Goal: Information Seeking & Learning: Learn about a topic

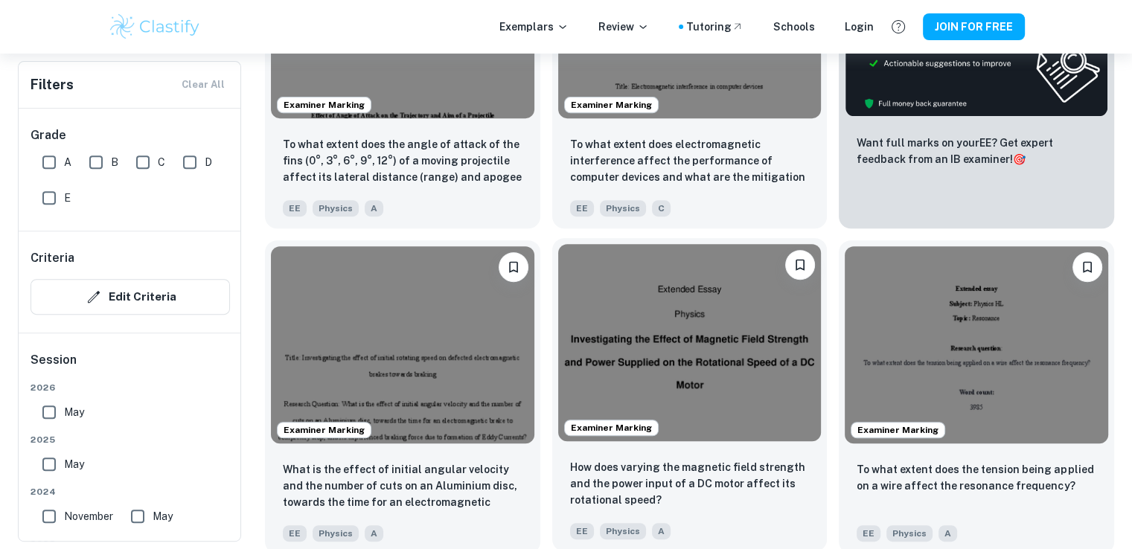
scroll to position [670, 0]
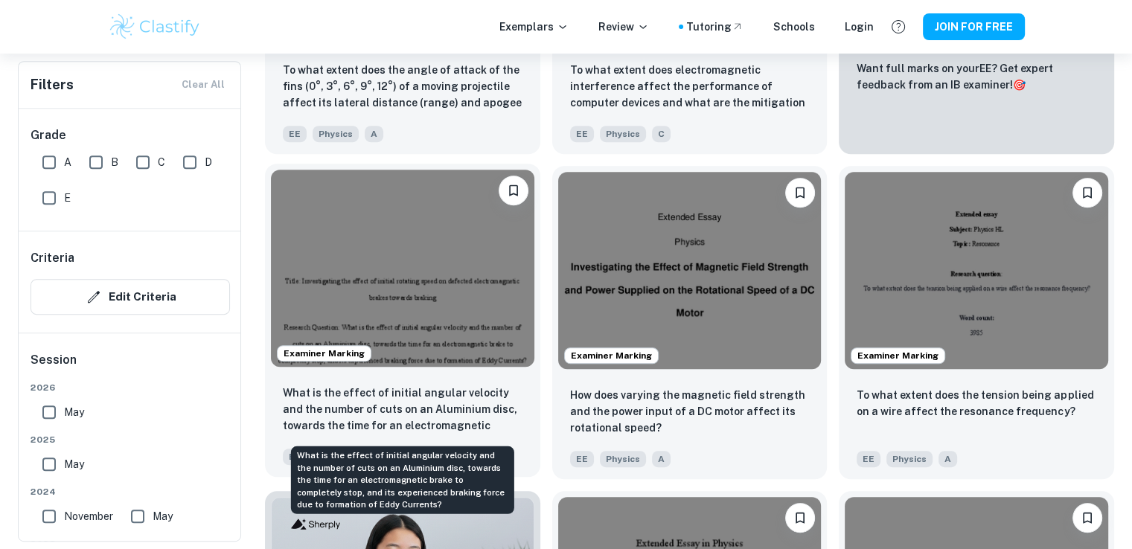
click at [440, 402] on p "What is the effect of initial angular velocity and the number of cuts on an Alu…" at bounding box center [403, 410] width 240 height 51
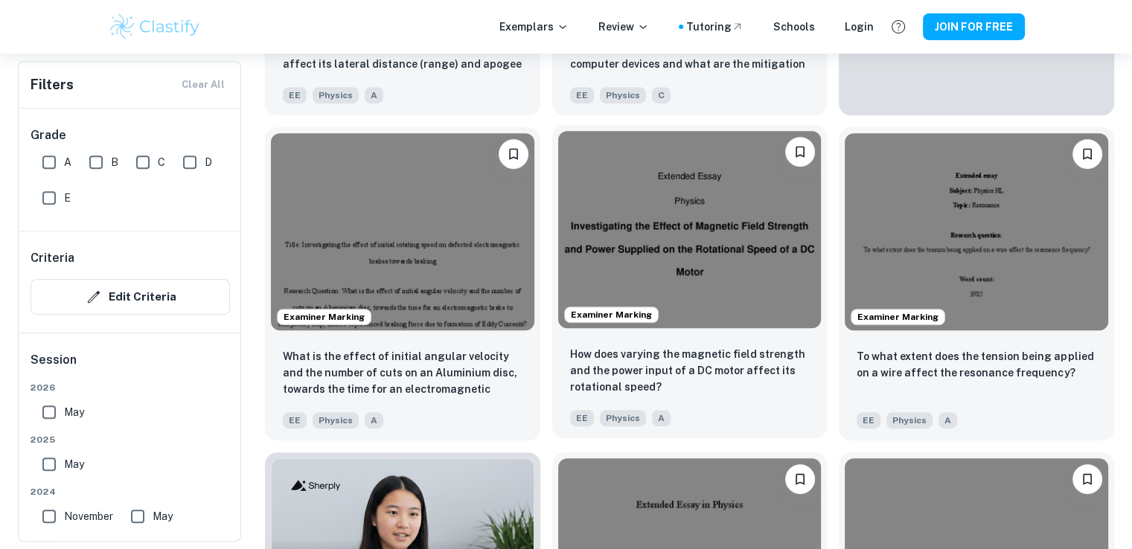
scroll to position [744, 0]
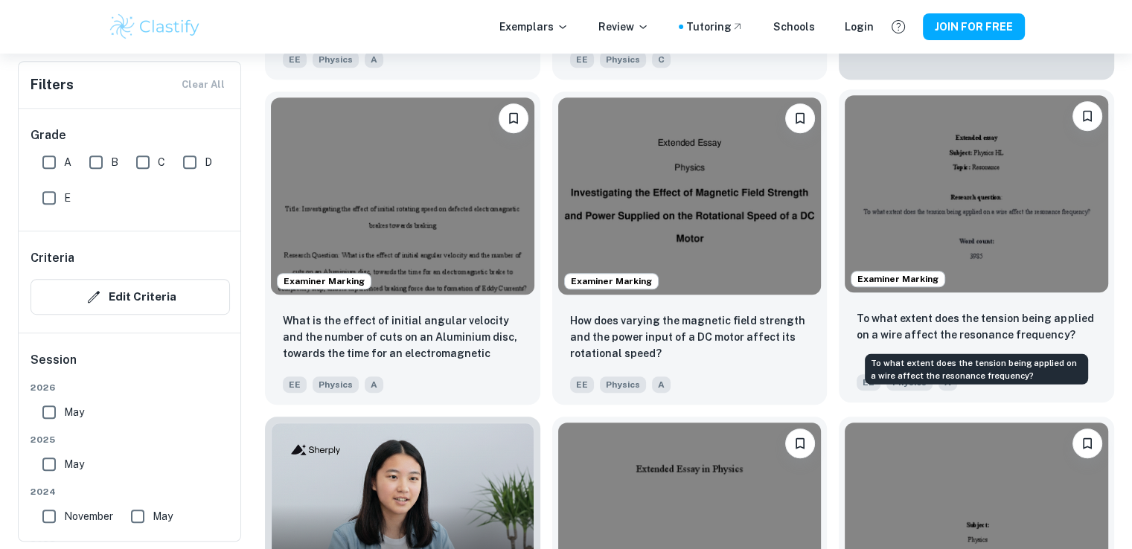
click at [938, 324] on p "To what extent does the tension being applied on a wire affect the resonance fr…" at bounding box center [977, 326] width 240 height 33
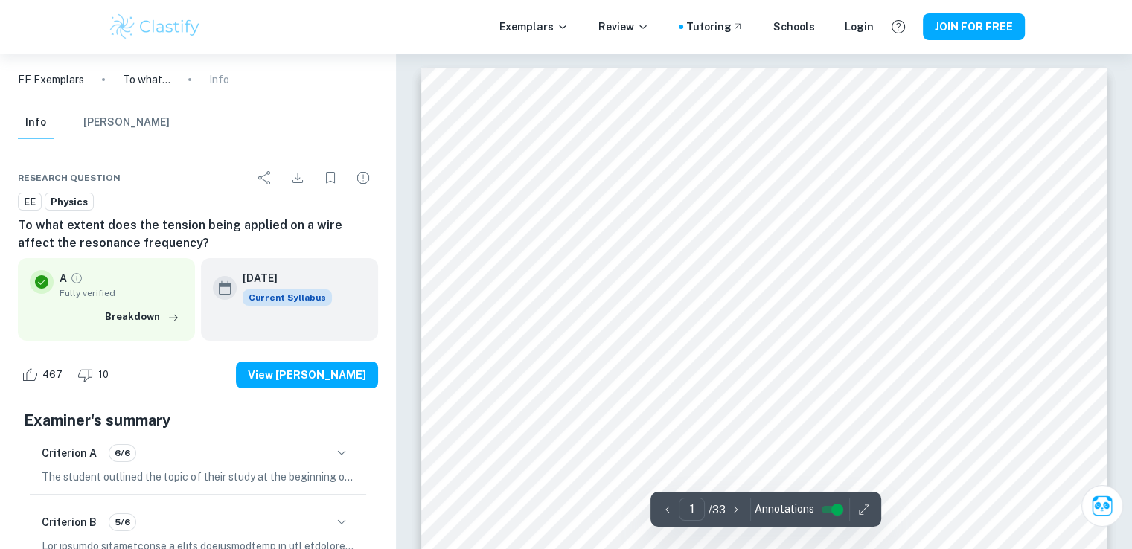
scroll to position [878, 0]
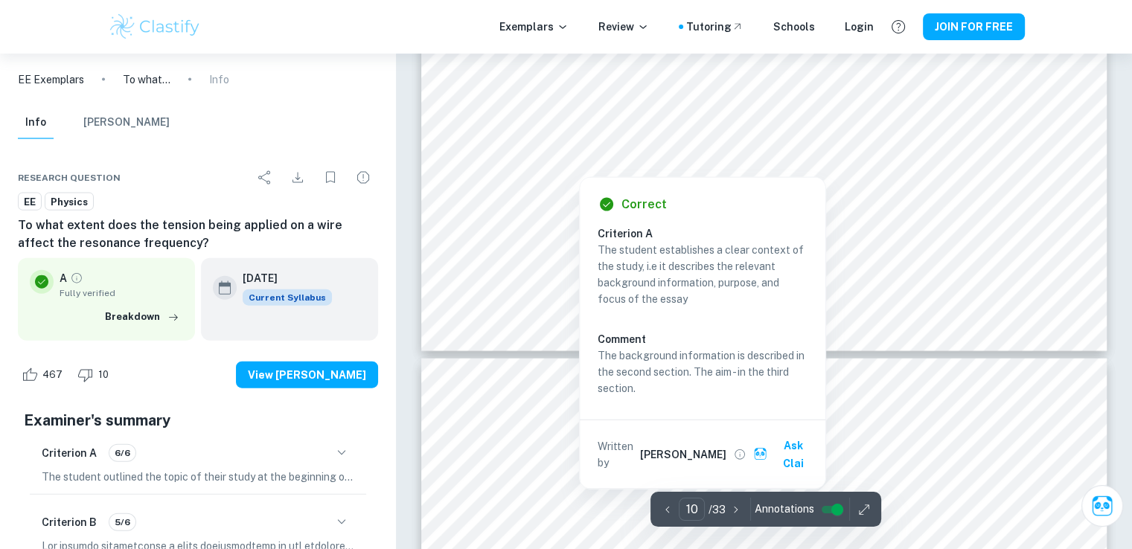
type input "11"
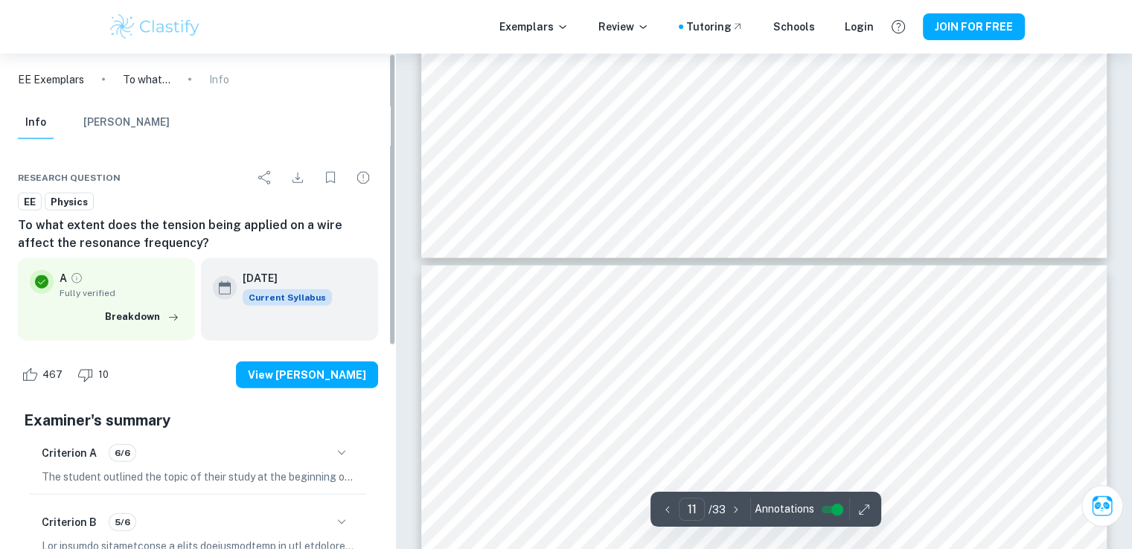
scroll to position [9228, 0]
